Goal: Information Seeking & Learning: Learn about a topic

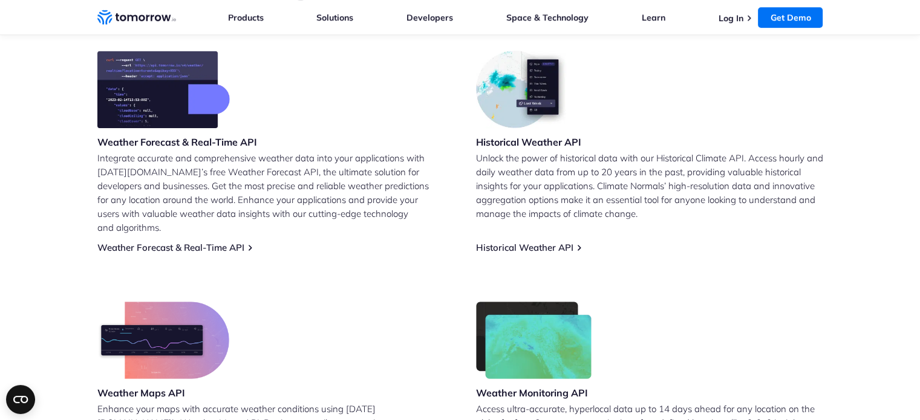
scroll to position [484, 0]
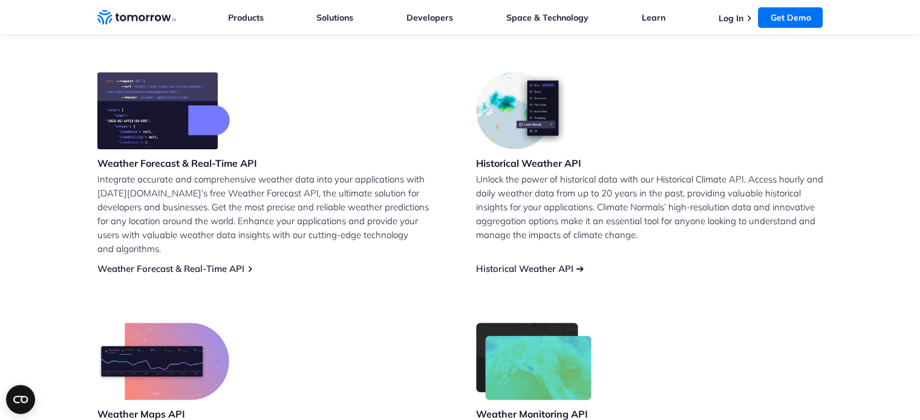
click at [557, 263] on link "Historical Weather API" at bounding box center [524, 268] width 97 height 11
click at [199, 263] on link "Weather Forecast & Real-Time API" at bounding box center [170, 268] width 147 height 11
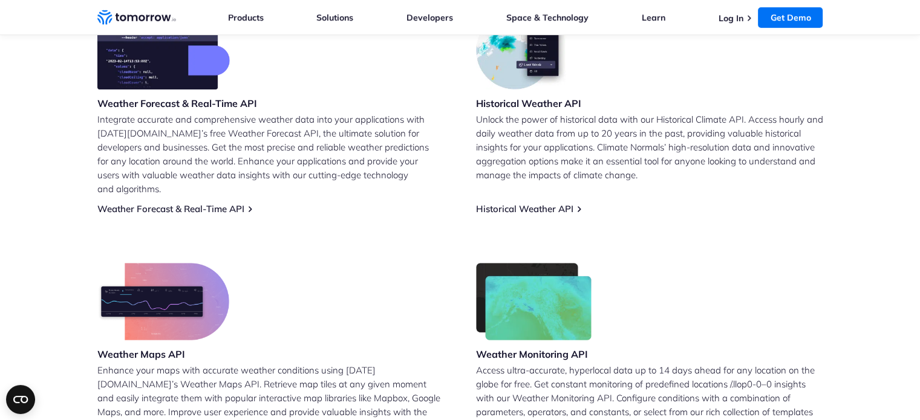
scroll to position [544, 0]
